Goal: Information Seeking & Learning: Find specific fact

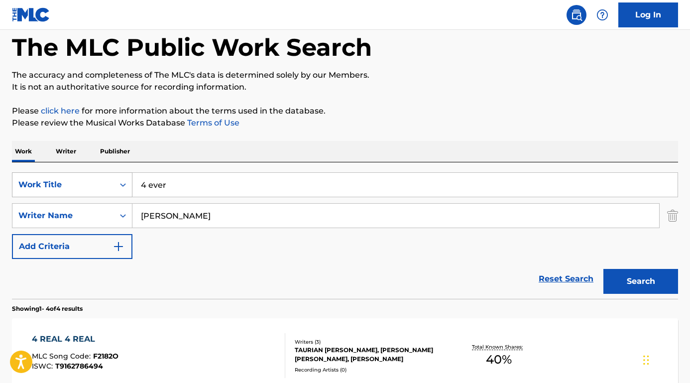
scroll to position [8, 0]
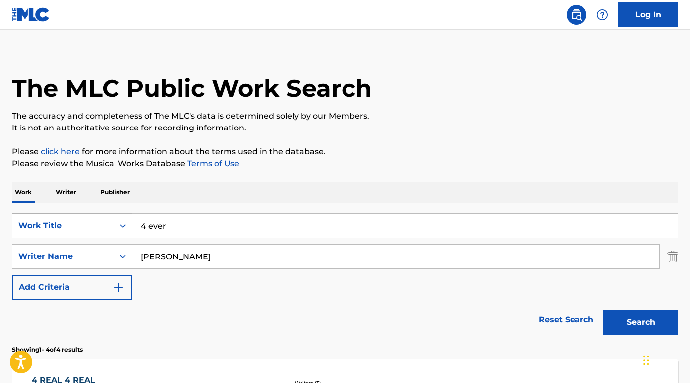
drag, startPoint x: 183, startPoint y: 225, endPoint x: 108, endPoint y: 223, distance: 74.6
click at [108, 224] on div "SearchWithCriteriabcc32977-db33-4f7e-a7ff-17e1309c40ba Work Title 4 ever" at bounding box center [345, 225] width 666 height 25
paste input "Friend Is a Four Letter Word"
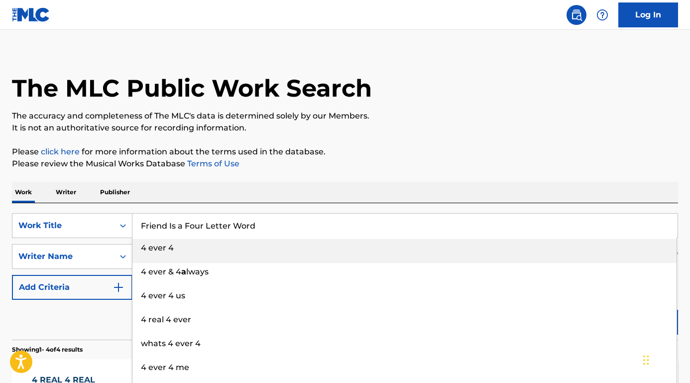
type input "Friend Is a Four Letter Word"
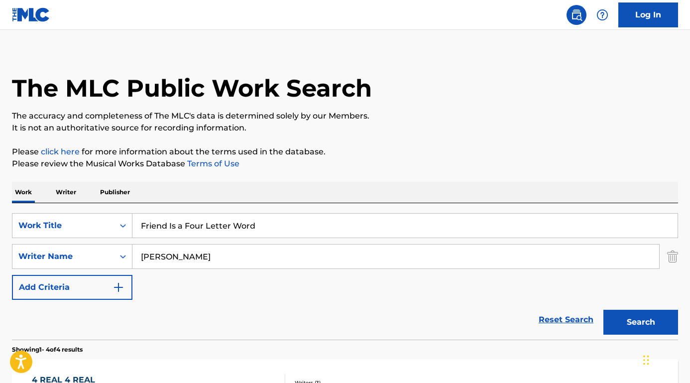
click at [220, 166] on link "Terms of Use" at bounding box center [212, 163] width 54 height 9
drag, startPoint x: 200, startPoint y: 255, endPoint x: 122, endPoint y: 254, distance: 78.1
click at [122, 254] on div "SearchWithCriteriaed7f60bf-ac0a-45cd-ba43-251e8b879c15 Writer Name [PERSON_NAME]" at bounding box center [345, 256] width 666 height 25
click at [640, 322] on button "Search" at bounding box center [640, 321] width 75 height 25
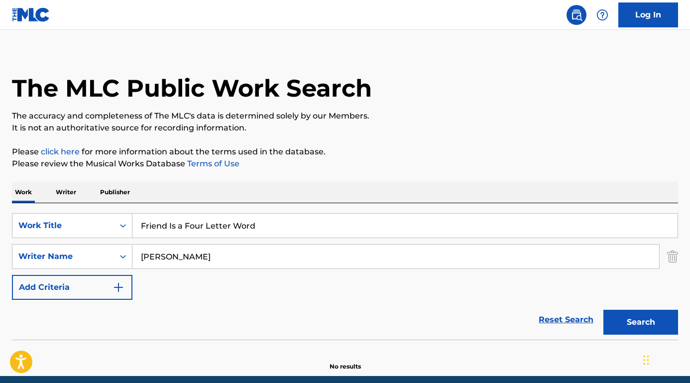
click at [156, 259] on input "[PERSON_NAME]" at bounding box center [395, 256] width 526 height 24
click at [640, 322] on button "Search" at bounding box center [640, 321] width 75 height 25
type input "[PERSON_NAME]"
click at [640, 322] on button "Search" at bounding box center [640, 321] width 75 height 25
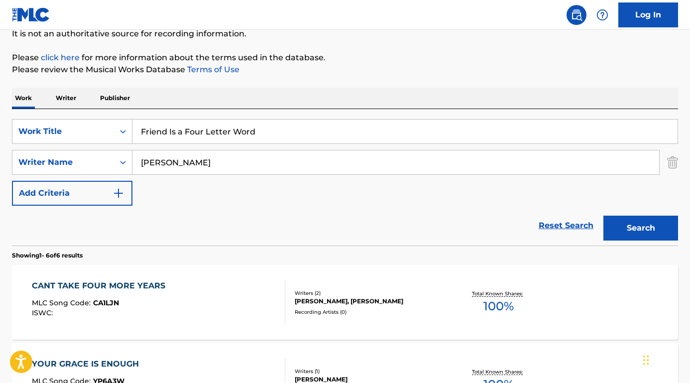
scroll to position [136, 0]
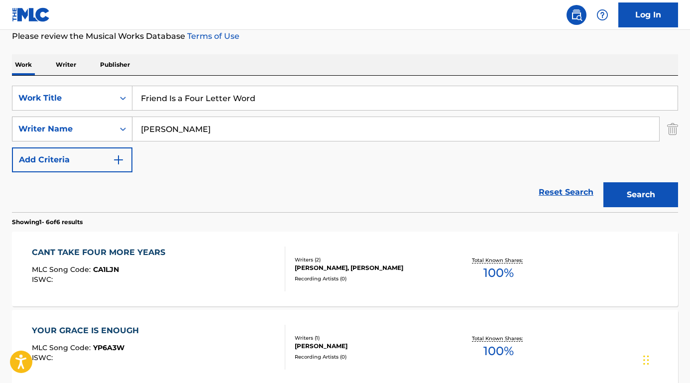
drag, startPoint x: 183, startPoint y: 136, endPoint x: 99, endPoint y: 132, distance: 83.7
click at [99, 132] on div "SearchWithCriteriaed7f60bf-ac0a-45cd-ba43-251e8b879c15 Writer Name [PERSON_NAME]" at bounding box center [345, 128] width 666 height 25
click at [640, 195] on button "Search" at bounding box center [640, 194] width 75 height 25
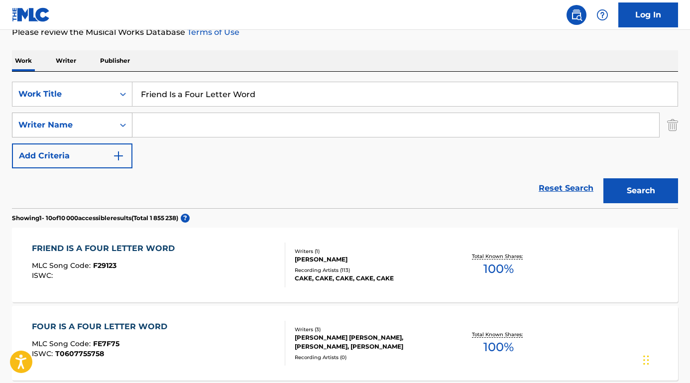
scroll to position [147, 0]
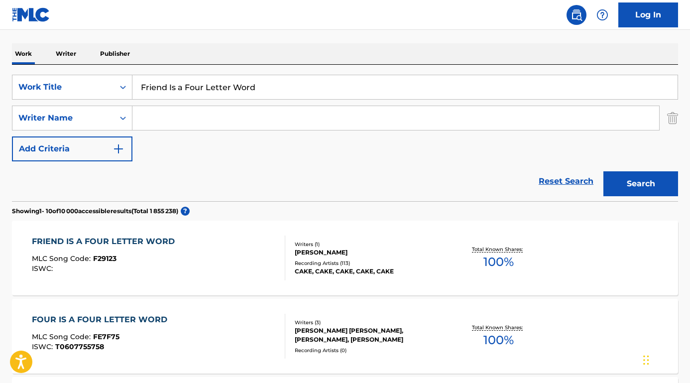
click at [111, 239] on div "FRIEND IS A FOUR LETTER WORD" at bounding box center [106, 241] width 148 height 12
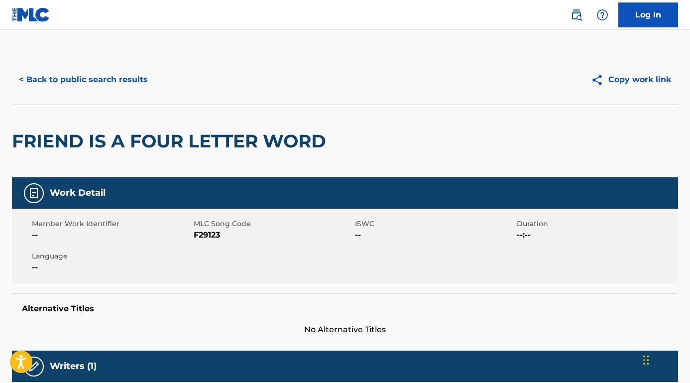
click at [83, 80] on button "< Back to public search results" at bounding box center [83, 79] width 143 height 25
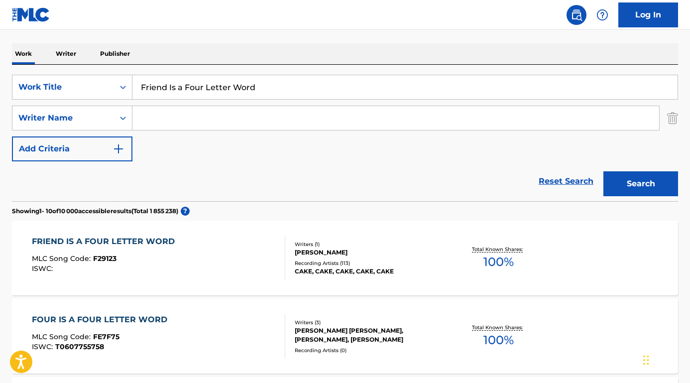
click at [171, 122] on input "Search Form" at bounding box center [395, 118] width 526 height 24
paste input "[PERSON_NAME]"
type input "[PERSON_NAME]"
drag, startPoint x: 301, startPoint y: 92, endPoint x: 59, endPoint y: 76, distance: 242.8
click at [59, 77] on div "SearchWithCriteriabcc32977-db33-4f7e-a7ff-17e1309c40ba Work Title Friend Is a F…" at bounding box center [345, 87] width 666 height 25
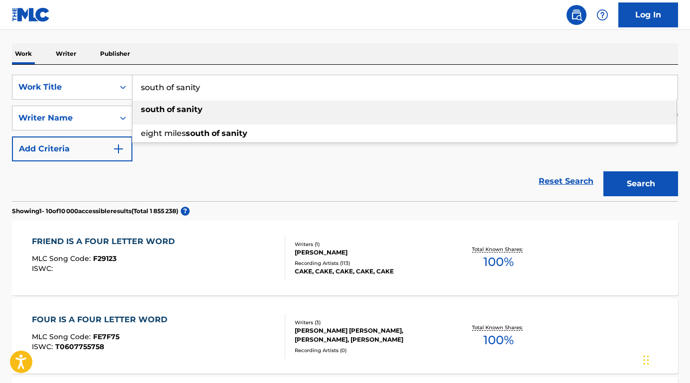
type input "south of sanity"
click at [183, 158] on div "SearchWithCriteriabcc32977-db33-4f7e-a7ff-17e1309c40ba Work Title south of sani…" at bounding box center [345, 118] width 666 height 87
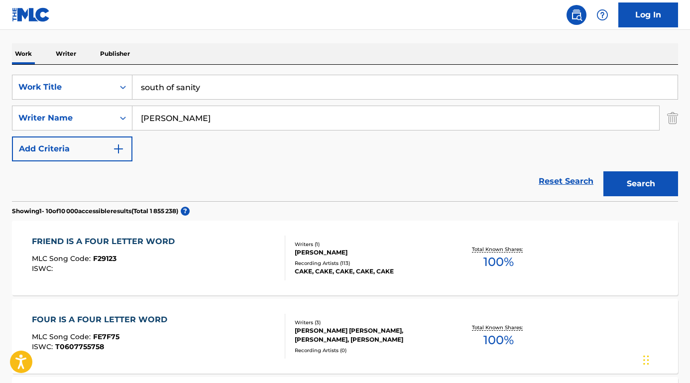
click at [627, 191] on button "Search" at bounding box center [640, 183] width 75 height 25
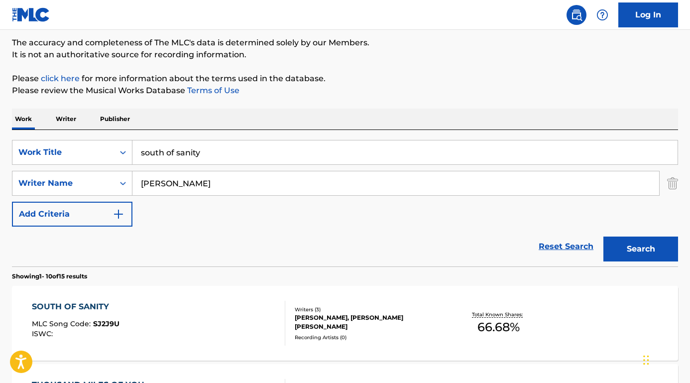
click at [81, 304] on div "SOUTH OF SANITY" at bounding box center [76, 306] width 88 height 12
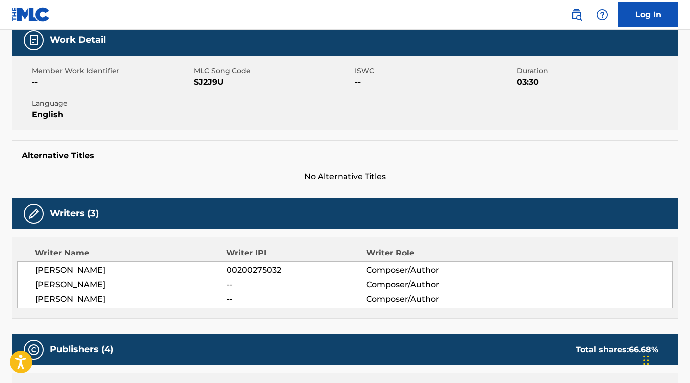
scroll to position [158, 0]
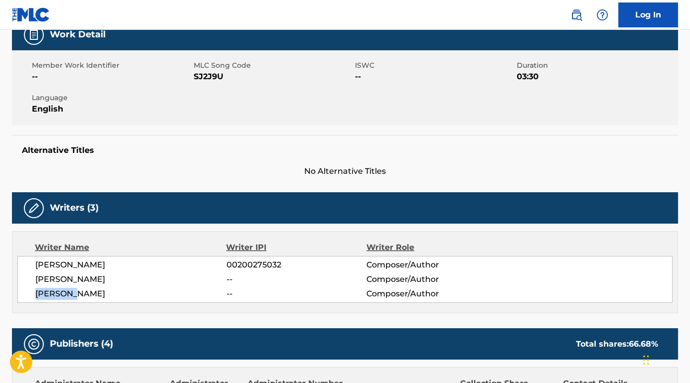
drag, startPoint x: 93, startPoint y: 302, endPoint x: 28, endPoint y: 293, distance: 64.8
click at [28, 293] on div "Writer Name Writer IPI Writer Role [PERSON_NAME] 00200275032 Composer/Author [P…" at bounding box center [345, 272] width 666 height 82
copy span "[PERSON_NAME]"
drag, startPoint x: 170, startPoint y: 277, endPoint x: 35, endPoint y: 278, distance: 134.3
click at [35, 278] on span "[PERSON_NAME]" at bounding box center [130, 279] width 191 height 12
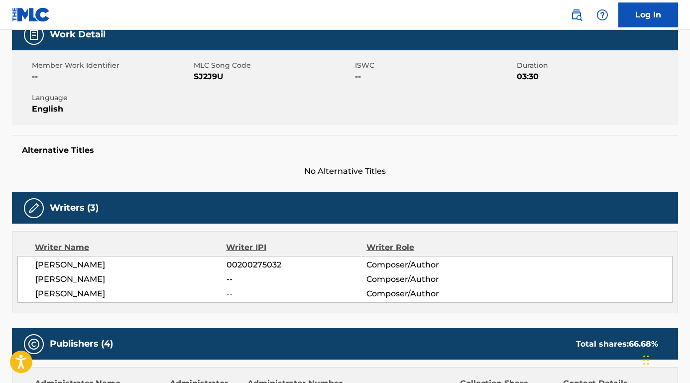
copy span "[PERSON_NAME]"
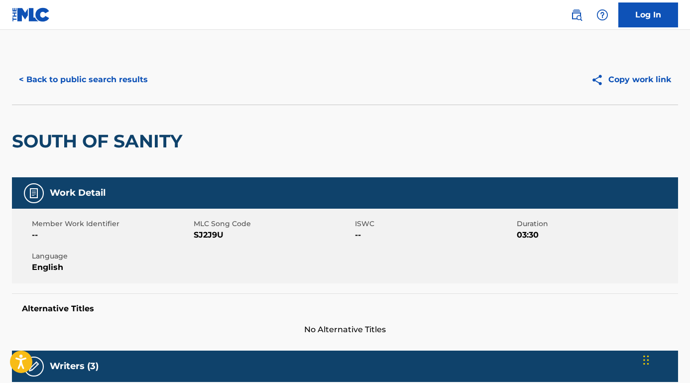
scroll to position [0, 0]
drag, startPoint x: 197, startPoint y: 236, endPoint x: 240, endPoint y: 238, distance: 42.8
click at [240, 238] on span "SJ2J9U" at bounding box center [273, 235] width 159 height 12
drag, startPoint x: 240, startPoint y: 238, endPoint x: 193, endPoint y: 236, distance: 46.8
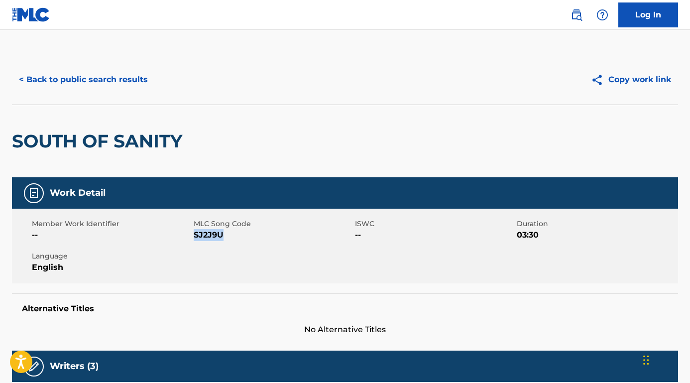
click at [194, 235] on span "SJ2J9U" at bounding box center [273, 235] width 159 height 12
copy span "SJ2J9U"
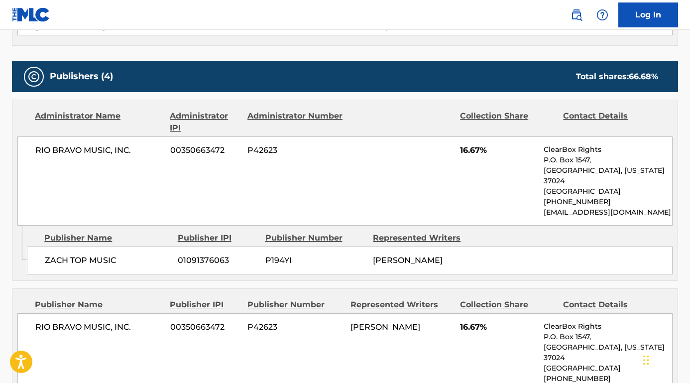
scroll to position [315, 0]
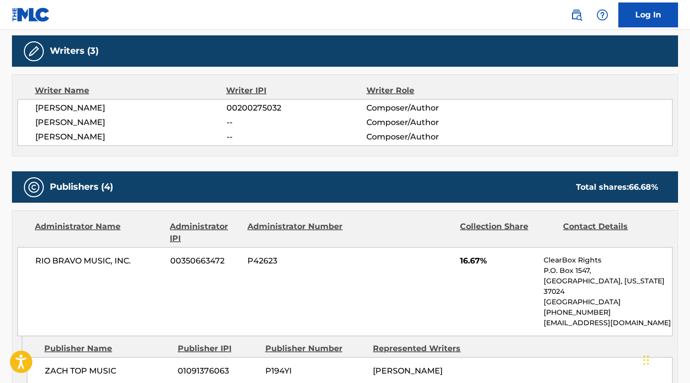
drag, startPoint x: 138, startPoint y: 111, endPoint x: 23, endPoint y: 105, distance: 114.6
click at [19, 105] on div "[PERSON_NAME] 00200275032 Composer/Author [PERSON_NAME] -- Composer/Author [PER…" at bounding box center [344, 122] width 655 height 47
copy span "[PERSON_NAME]"
drag, startPoint x: 137, startPoint y: 267, endPoint x: 40, endPoint y: 261, distance: 97.2
click at [40, 261] on div "RIO BRAVO MUSIC, INC. 00350663472 P42623 16.67% ClearBox Rights P.O. [GEOGRAPHI…" at bounding box center [344, 291] width 655 height 89
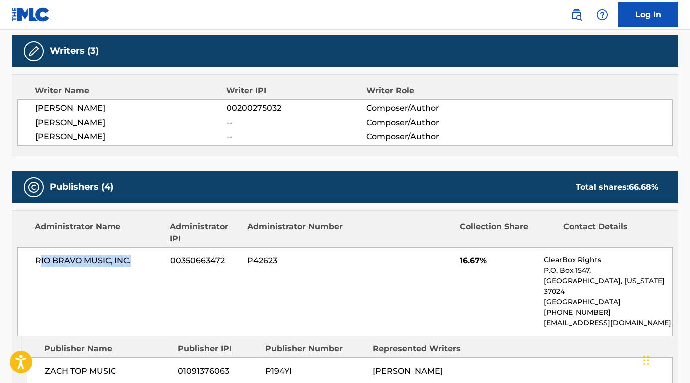
copy span "IO BRAVO MUSIC, INC."
drag, startPoint x: 603, startPoint y: 262, endPoint x: 543, endPoint y: 261, distance: 59.7
click at [543, 261] on div "RIO BRAVO MUSIC, INC. 00350663472 P42623 16.67% ClearBox Rights P.O. [GEOGRAPHI…" at bounding box center [344, 291] width 655 height 89
copy p "ClearBox Rights"
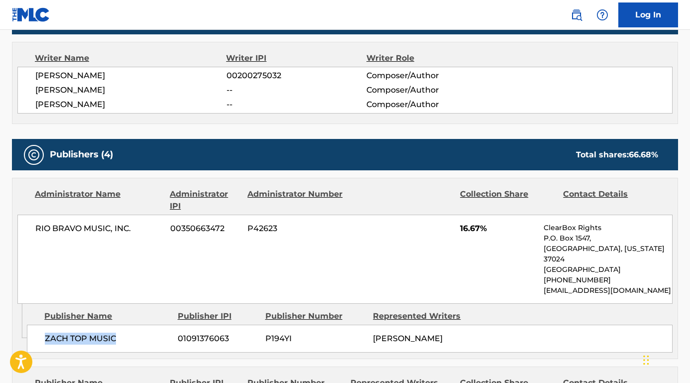
drag, startPoint x: 123, startPoint y: 325, endPoint x: 38, endPoint y: 324, distance: 85.1
click at [38, 324] on div "ZACH TOP MUSIC 01091376063 P194YI ZACH TOP" at bounding box center [349, 338] width 645 height 28
copy span "ZACH TOP MUSIC"
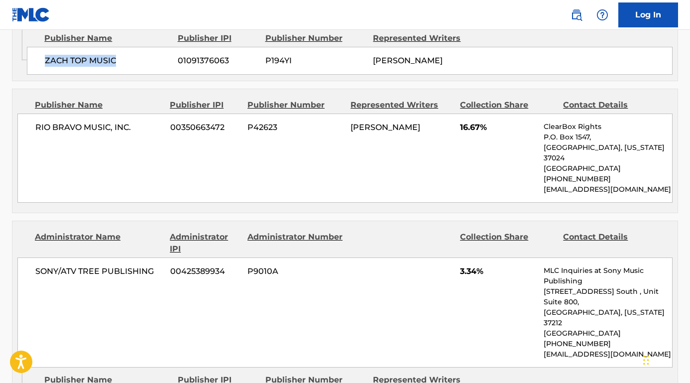
scroll to position [625, 0]
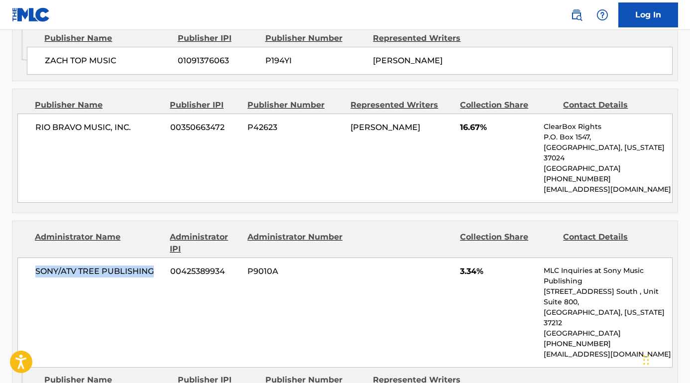
drag, startPoint x: 162, startPoint y: 250, endPoint x: 24, endPoint y: 249, distance: 137.3
click at [24, 257] on div "SONY/ATV TREE PUBLISHING 00425389934 P9010A 3.34% MLC Inquiries at Sony Music P…" at bounding box center [344, 312] width 655 height 110
copy span "SONY/ATV TREE PUBLISHING"
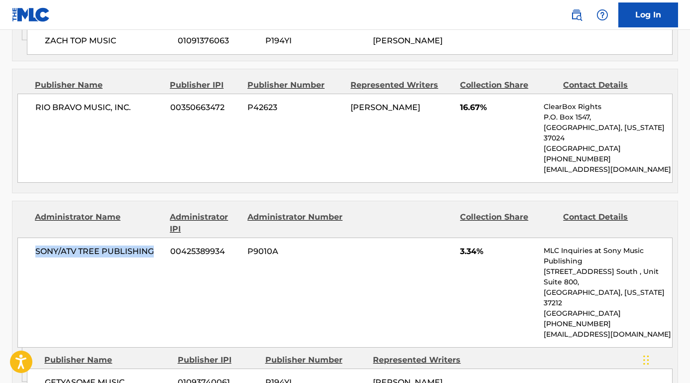
scroll to position [782, 0]
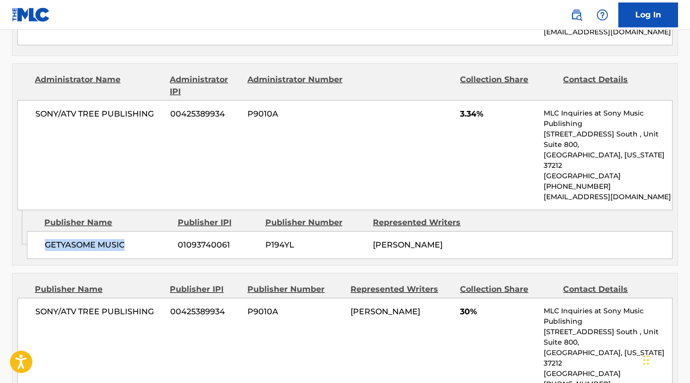
drag, startPoint x: 146, startPoint y: 211, endPoint x: 39, endPoint y: 212, distance: 107.5
click at [39, 231] on div "GETYASOME MUSIC 01093740061 P194YL [PERSON_NAME]" at bounding box center [349, 245] width 645 height 28
copy span "GETYASOME MUSIC"
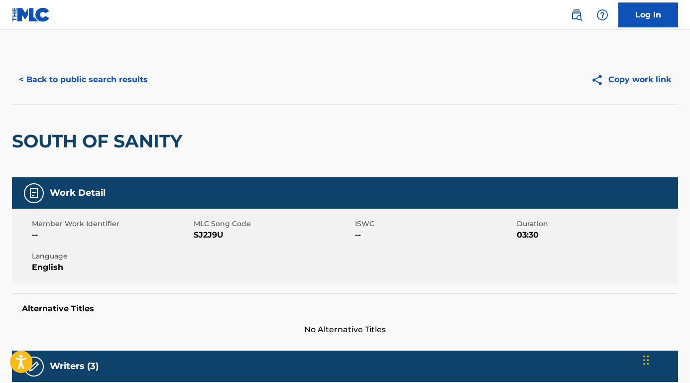
scroll to position [0, 0]
drag, startPoint x: 235, startPoint y: 236, endPoint x: 194, endPoint y: 235, distance: 40.8
click at [194, 235] on span "SJ2J9U" at bounding box center [273, 235] width 159 height 12
copy span "SJ2J9U"
